Goal: Information Seeking & Learning: Learn about a topic

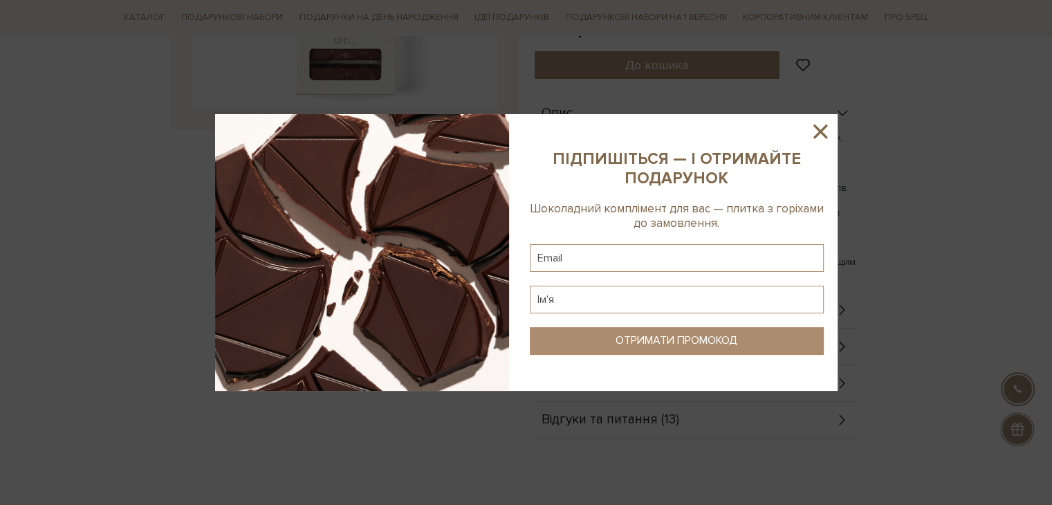
scroll to position [484, 0]
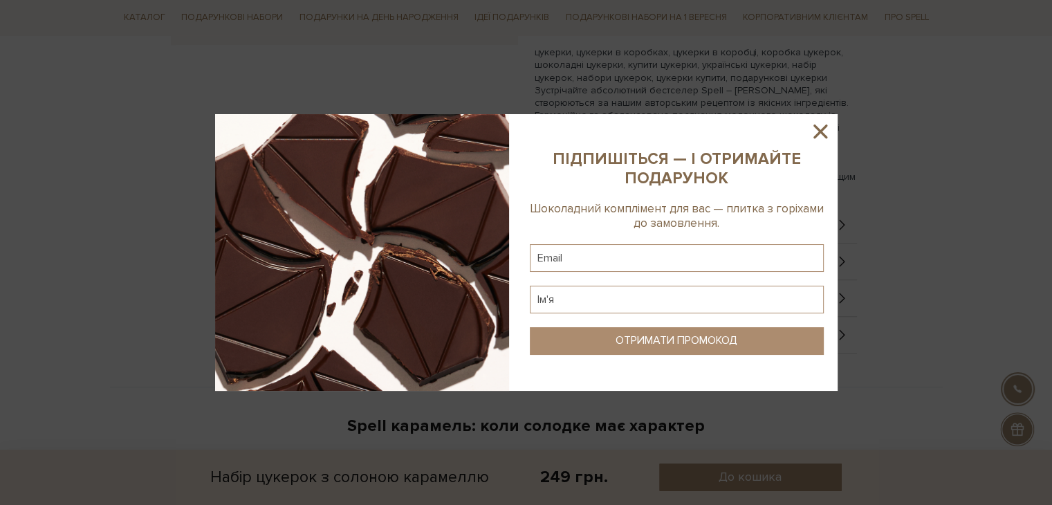
click at [816, 131] on icon at bounding box center [820, 132] width 24 height 24
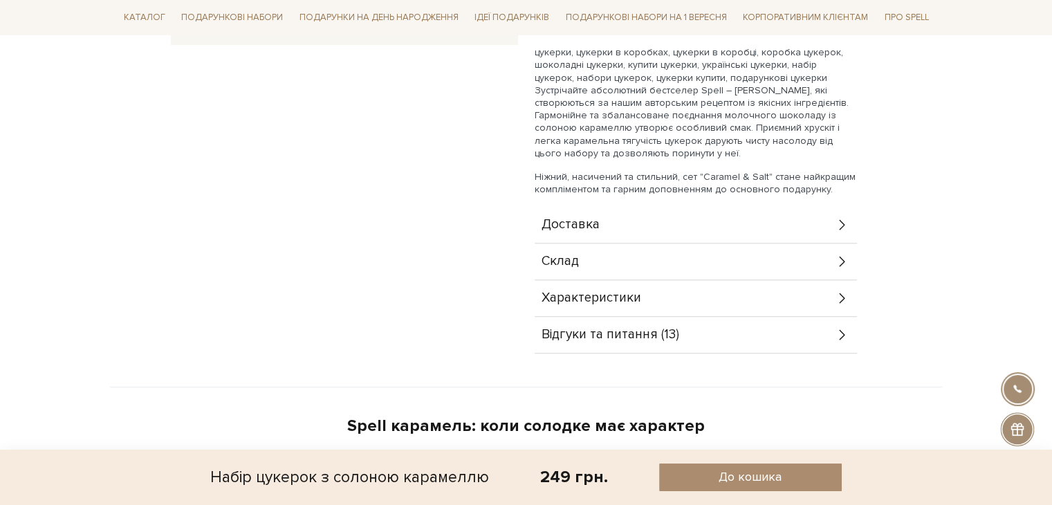
click at [598, 295] on span "Характеристики" at bounding box center [591, 298] width 100 height 12
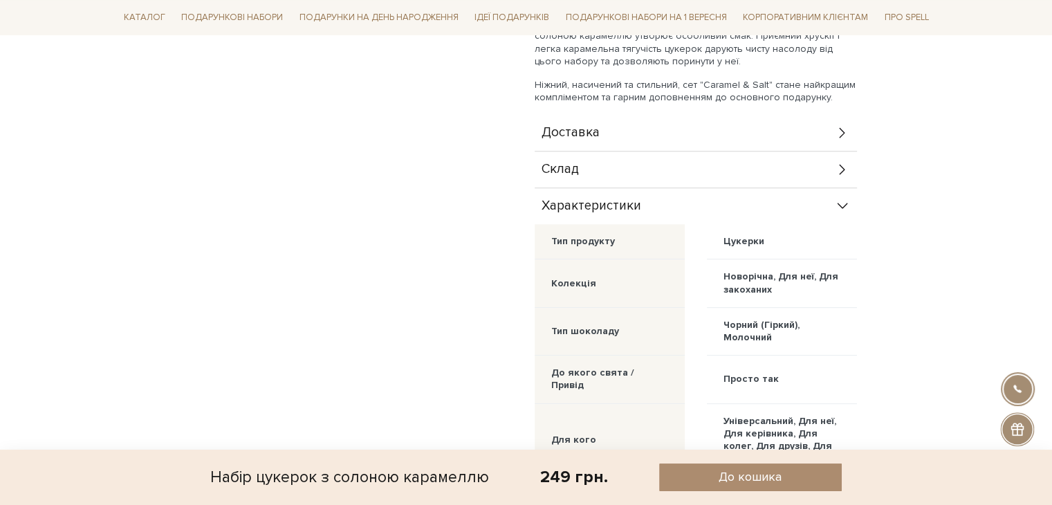
scroll to position [553, 0]
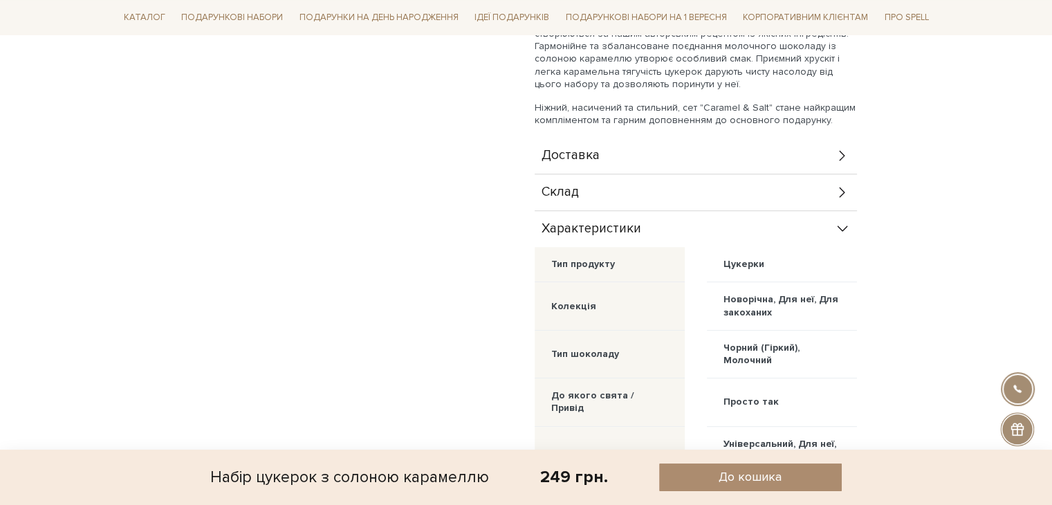
click at [638, 183] on div "Склад" at bounding box center [695, 192] width 322 height 36
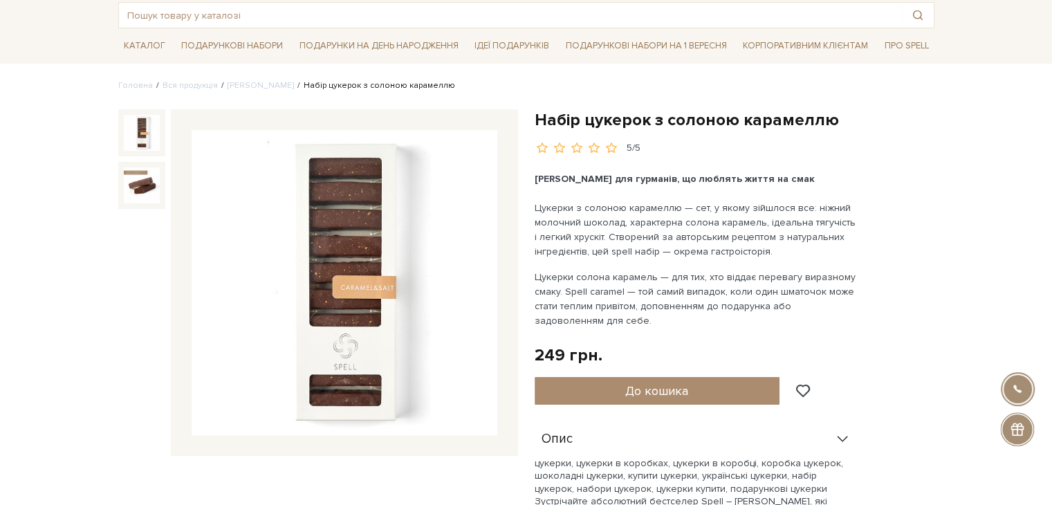
scroll to position [0, 0]
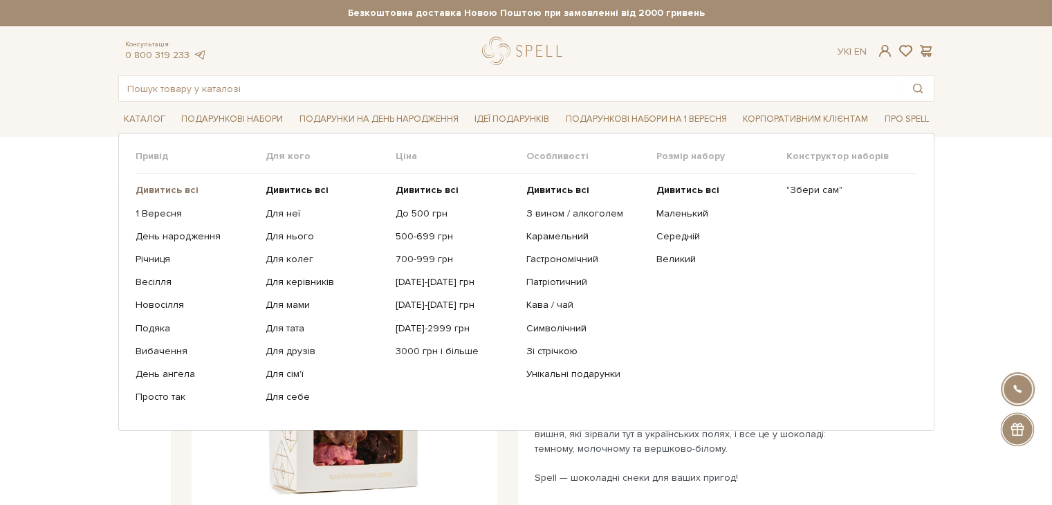
click at [188, 189] on b "Дивитись всі" at bounding box center [166, 190] width 63 height 12
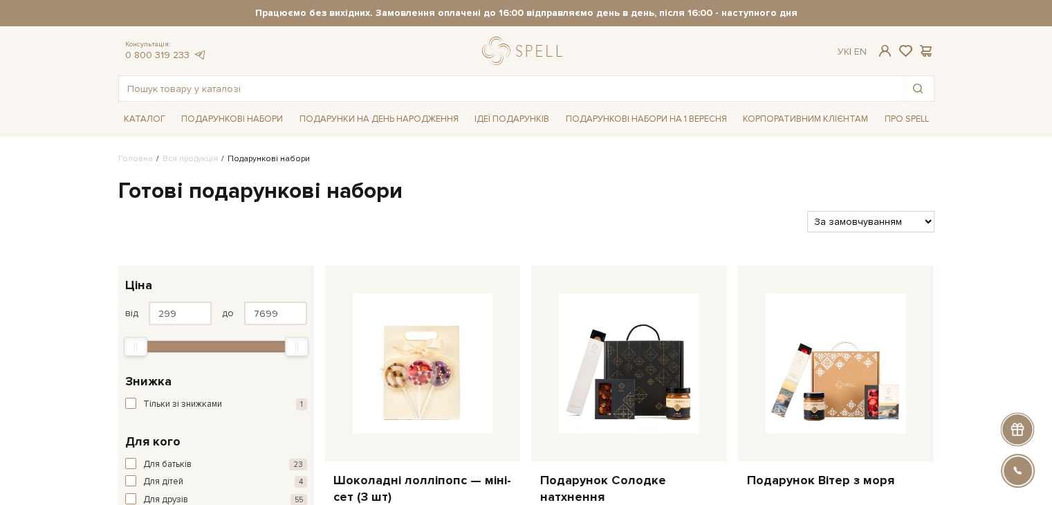
click at [891, 216] on select "За замовчуванням За Ціною (зростання) За Ціною (зменшення) Новинки За популярні…" at bounding box center [870, 221] width 127 height 21
select select "https://spellchocolate.com/our-productions/podarunkovi-box/?sort=p.price&order=…"
click at [807, 211] on select "За замовчуванням За Ціною (зростання) За Ціною (зменшення) Новинки За популярні…" at bounding box center [870, 221] width 127 height 21
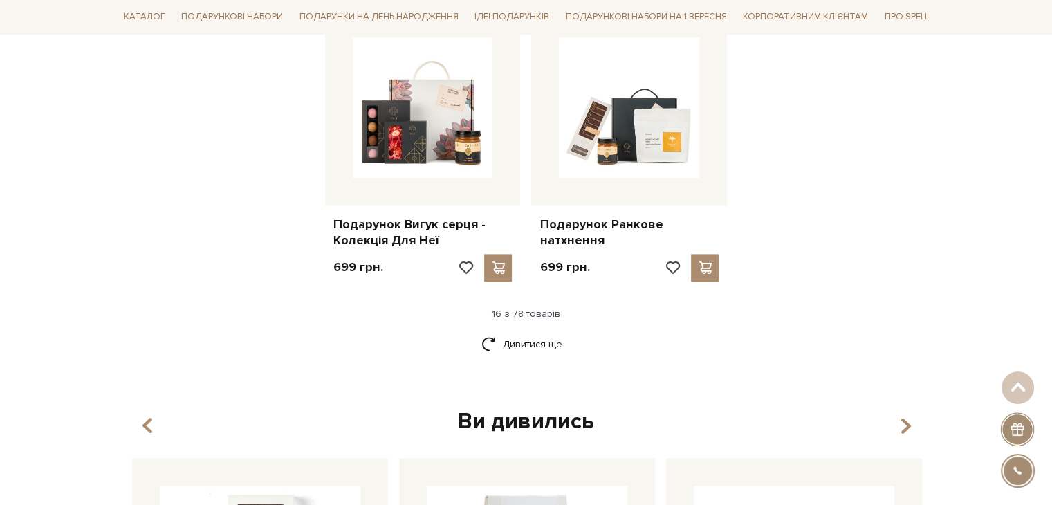
scroll to position [1797, 0]
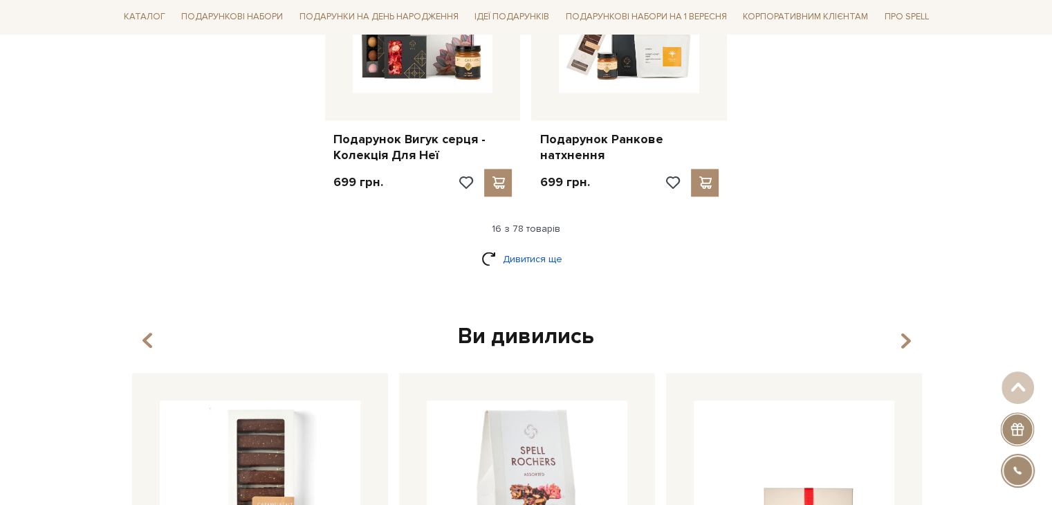
click at [529, 247] on link "Дивитися ще" at bounding box center [526, 259] width 90 height 24
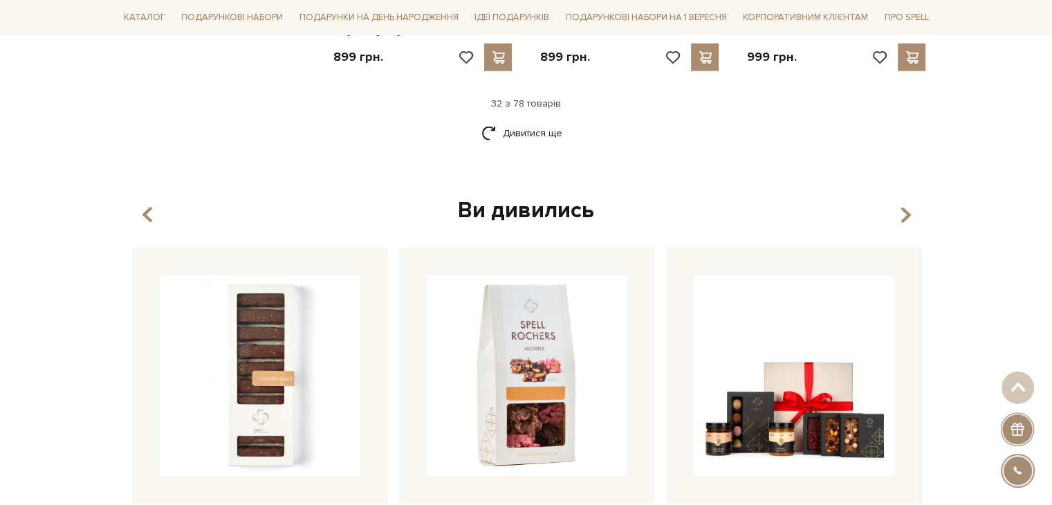
scroll to position [3457, 0]
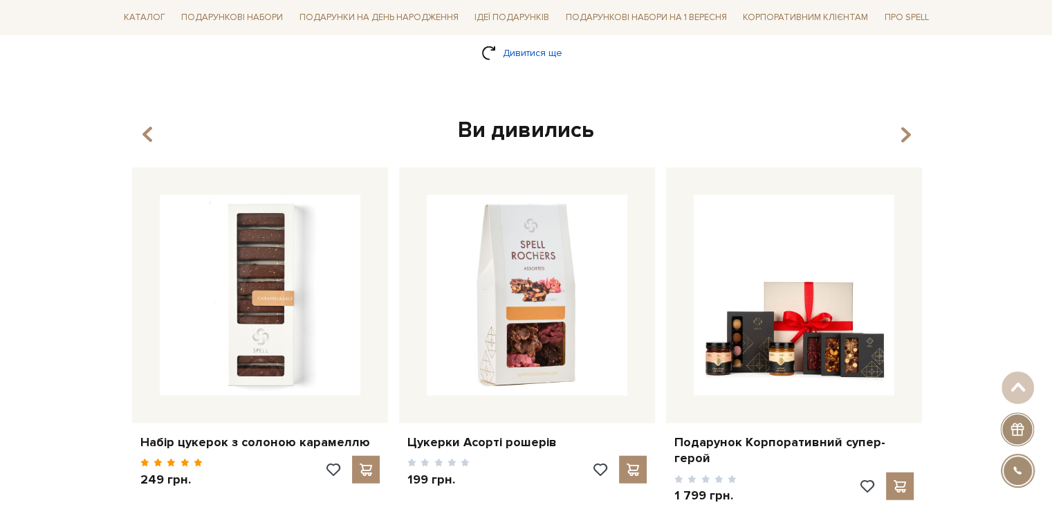
click at [532, 46] on link "Дивитися ще" at bounding box center [526, 53] width 90 height 24
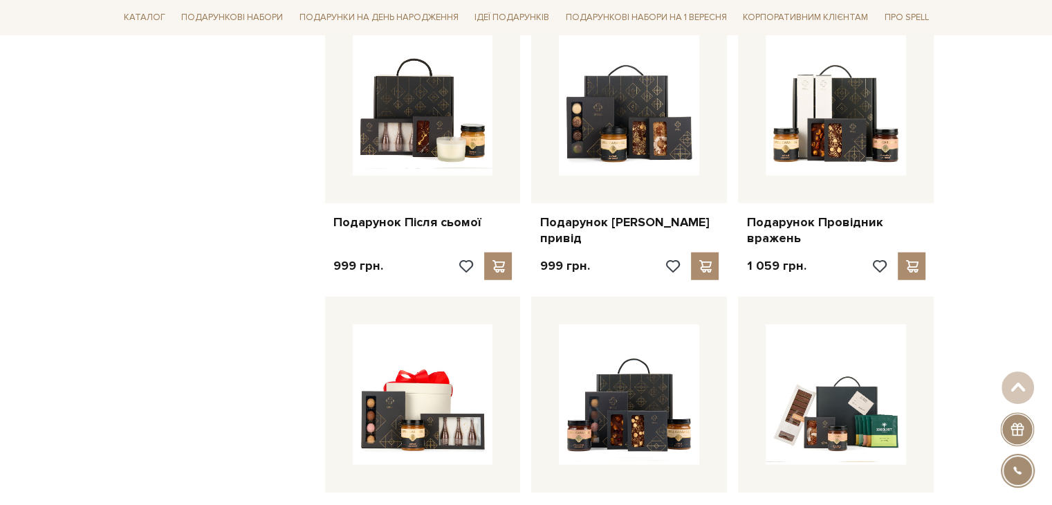
scroll to position [5182, 0]
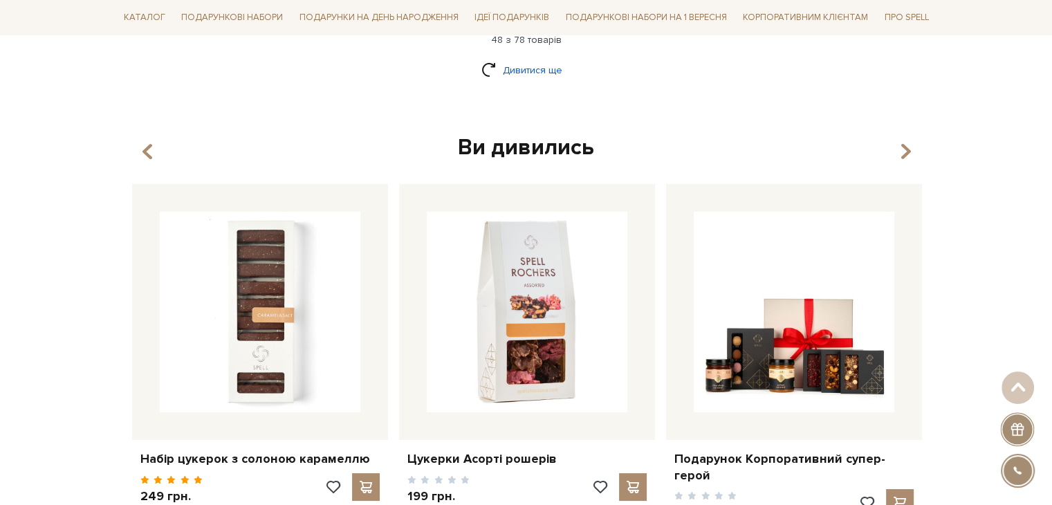
click at [526, 58] on link "Дивитися ще" at bounding box center [526, 70] width 90 height 24
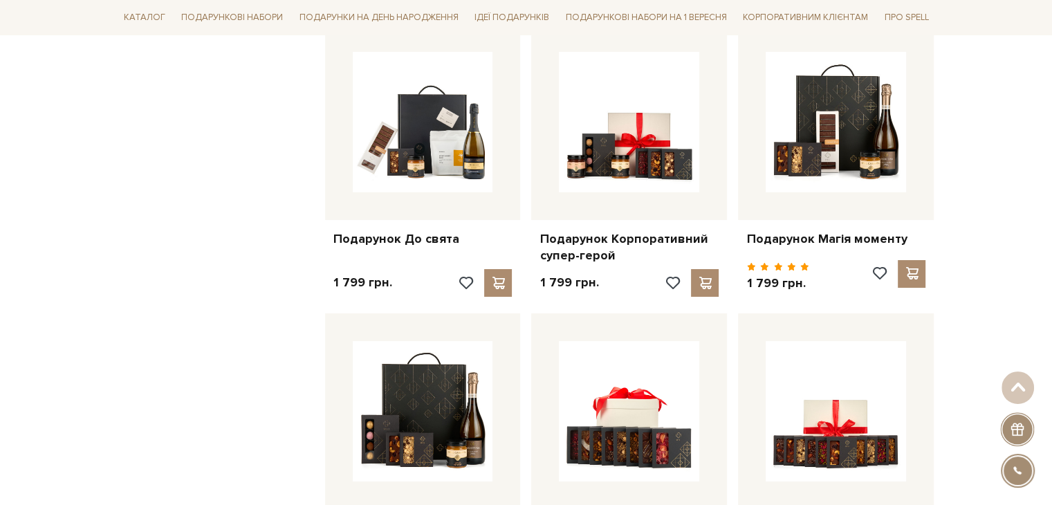
scroll to position [6668, 0]
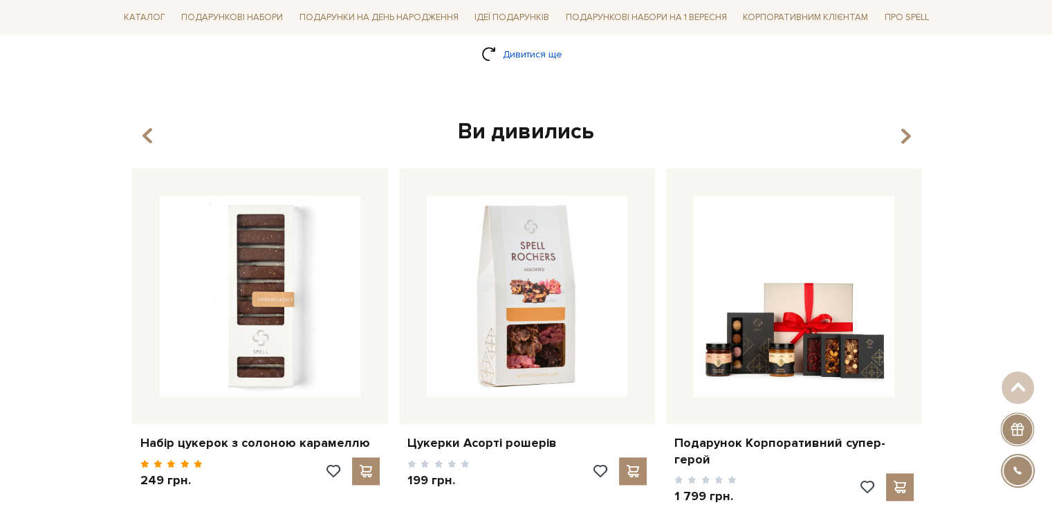
click at [506, 43] on link "Дивитися ще" at bounding box center [526, 54] width 90 height 24
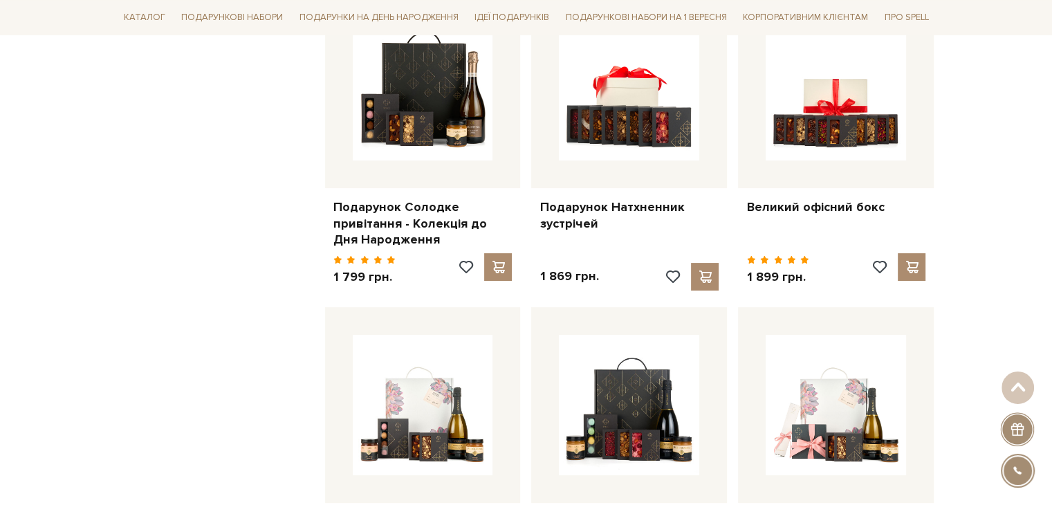
scroll to position [5624, 0]
